Goal: Information Seeking & Learning: Learn about a topic

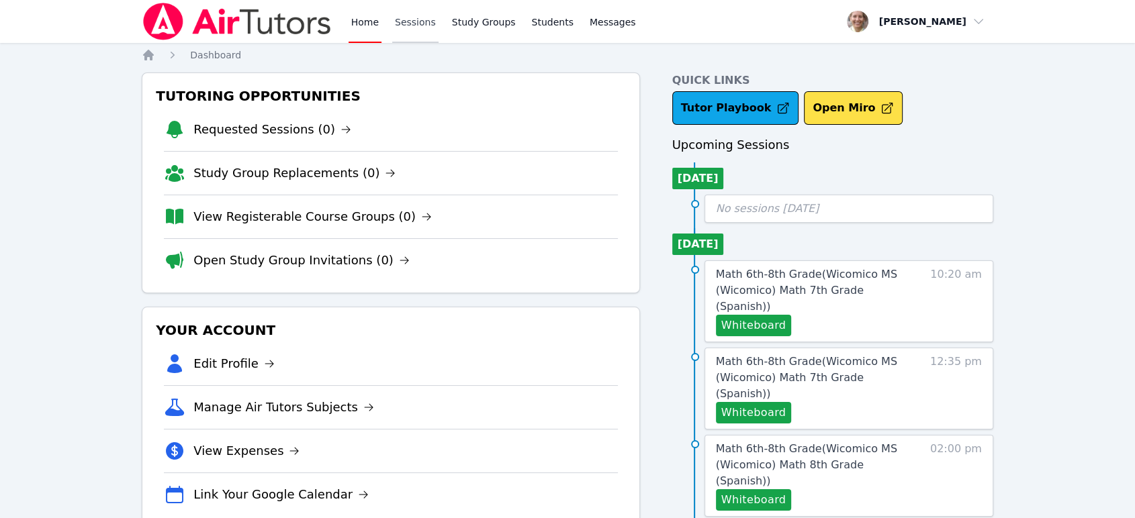
click at [405, 28] on link "Sessions" at bounding box center [415, 21] width 46 height 43
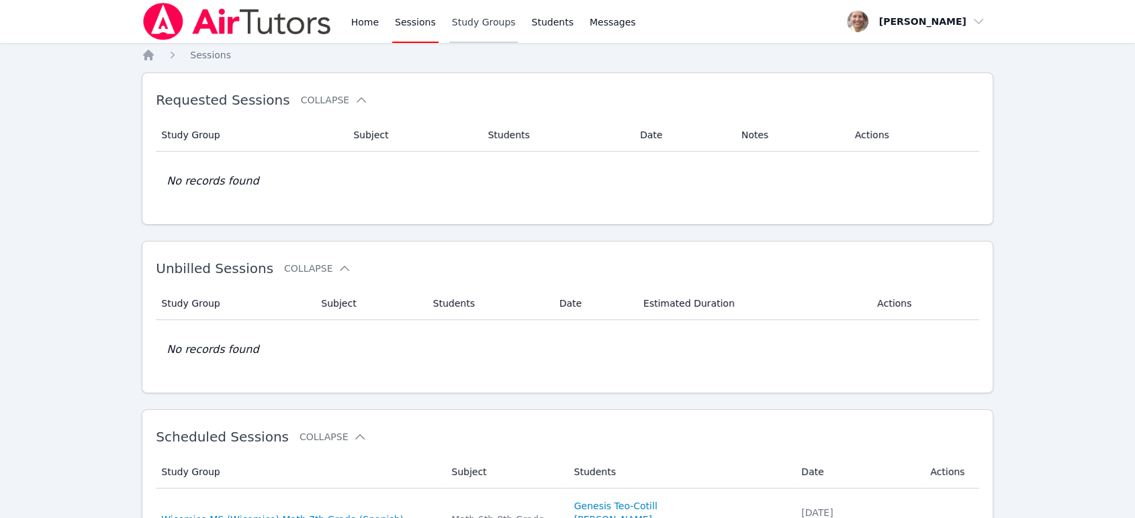
click at [464, 32] on link "Study Groups" at bounding box center [483, 21] width 69 height 43
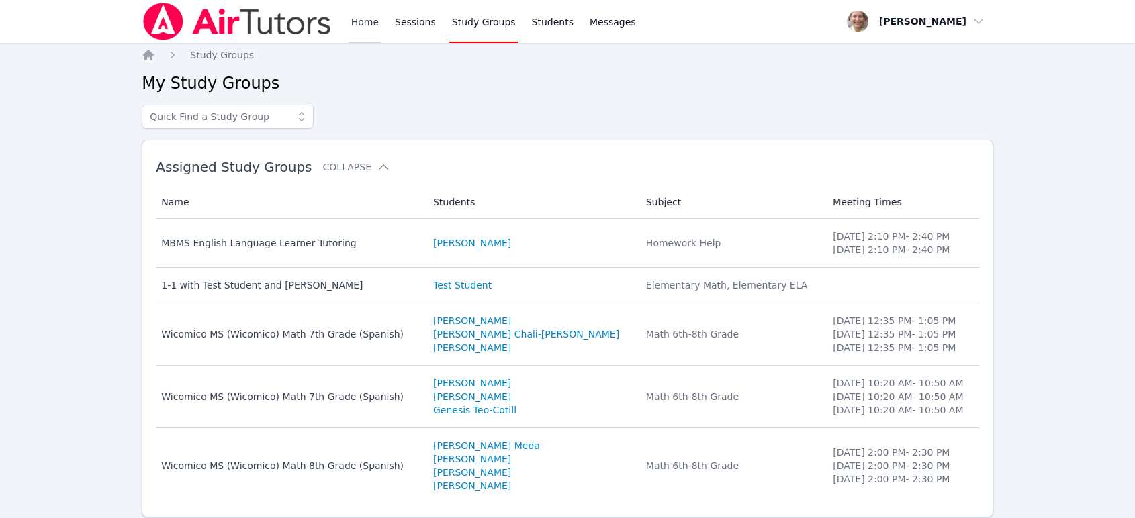
click at [349, 30] on link "Home" at bounding box center [364, 21] width 33 height 43
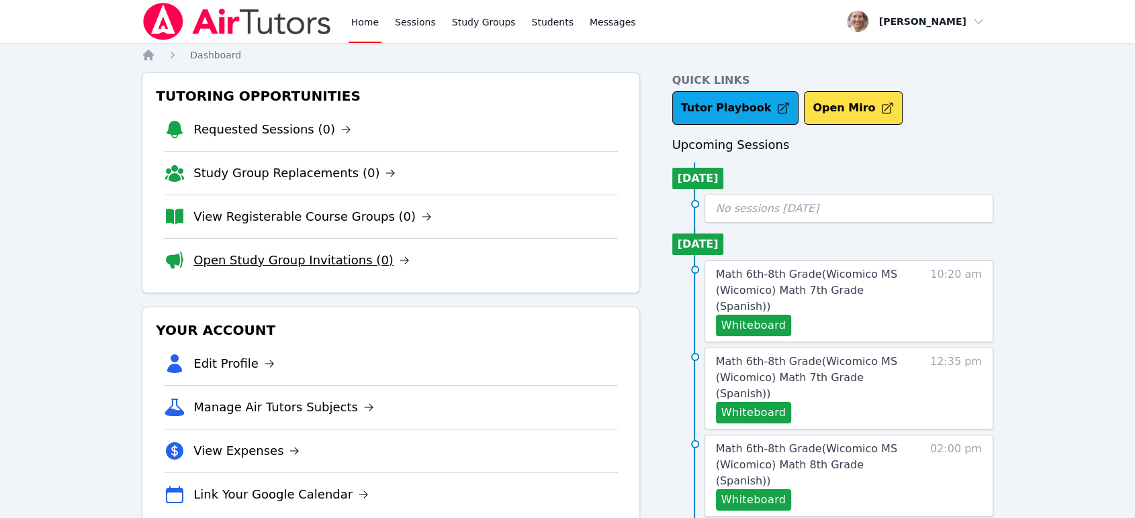
click at [324, 256] on link "Open Study Group Invitations (0)" at bounding box center [301, 260] width 216 height 19
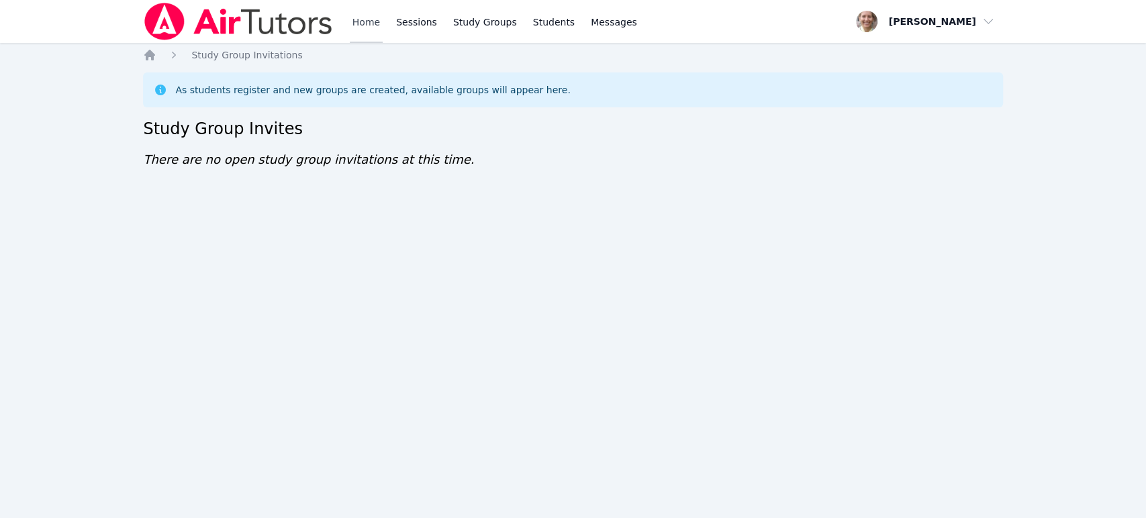
click at [371, 28] on link "Home" at bounding box center [366, 21] width 33 height 43
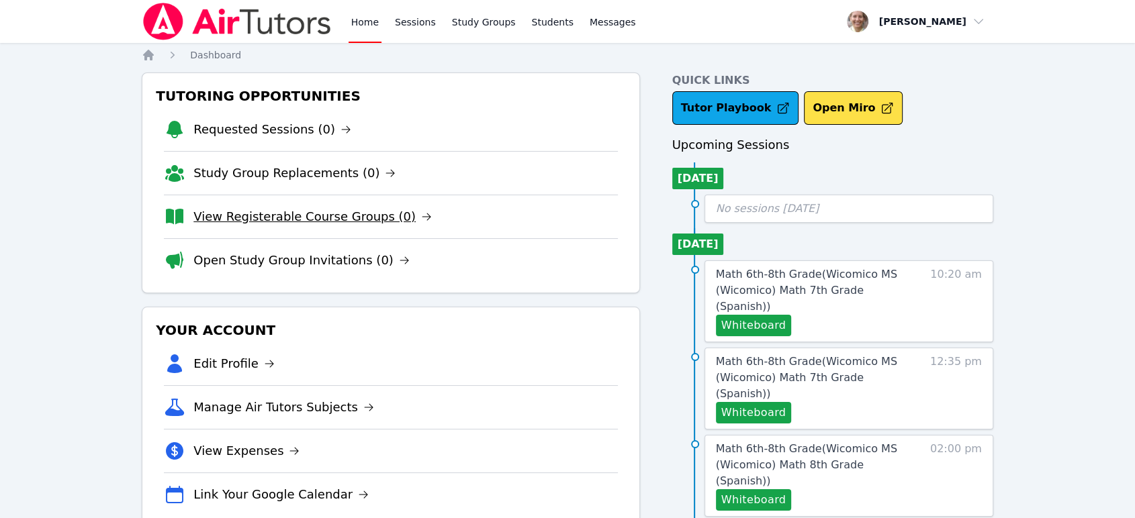
click at [293, 217] on link "View Registerable Course Groups (0)" at bounding box center [312, 216] width 238 height 19
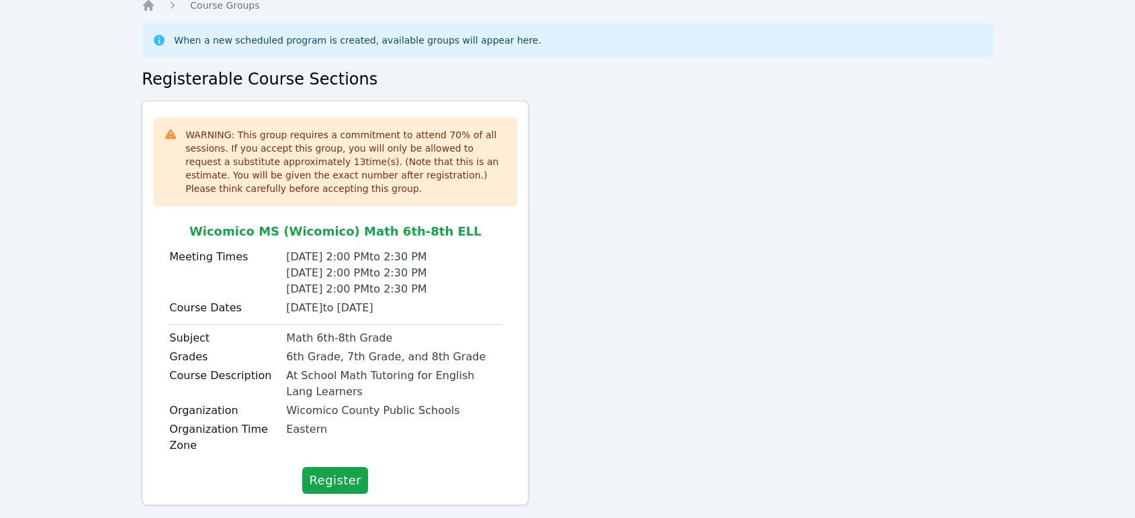
scroll to position [74, 0]
